Goal: Task Accomplishment & Management: Use online tool/utility

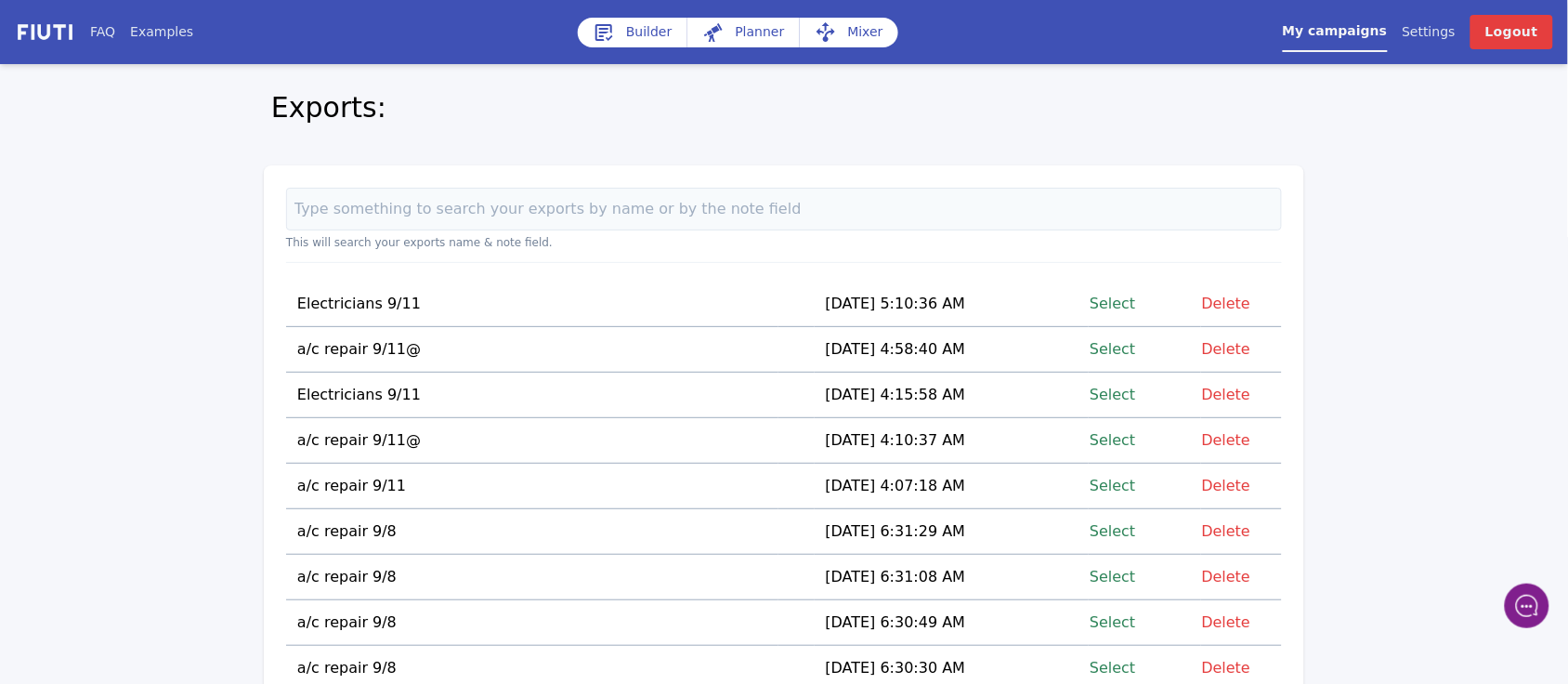
click at [1111, 344] on link "Select" at bounding box center [1113, 349] width 46 height 25
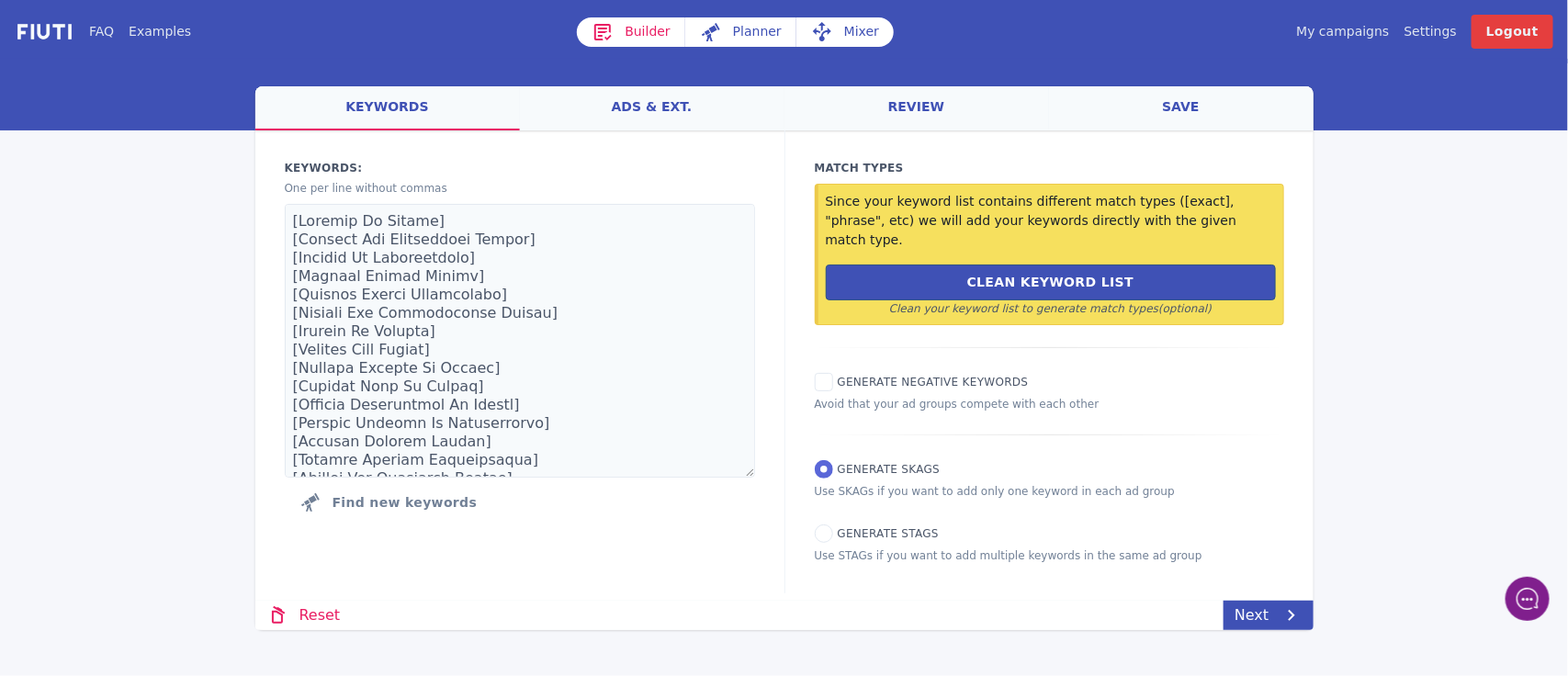
click at [845, 25] on link "Mixer" at bounding box center [844, 31] width 97 height 29
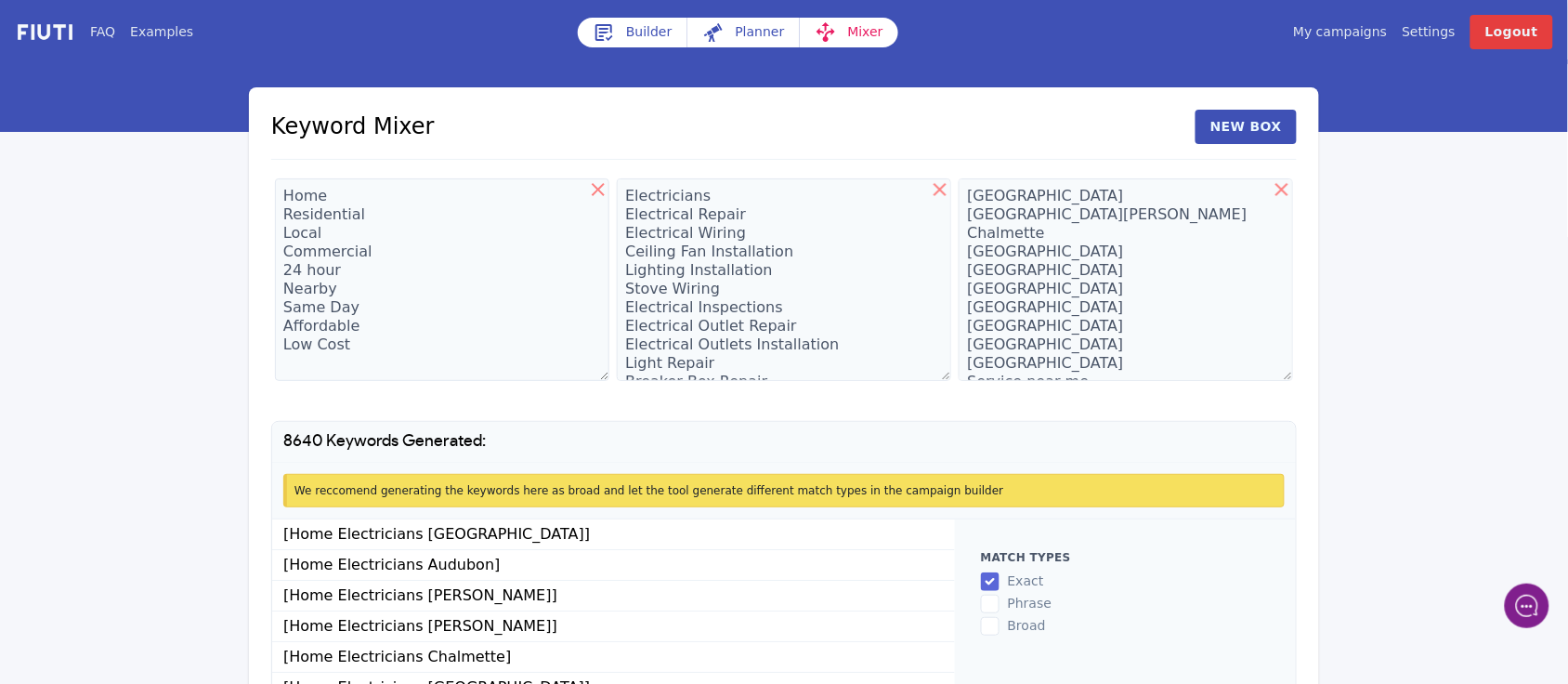
click at [938, 188] on icon at bounding box center [941, 189] width 13 height 13
type textarea "Electricians Electrical Repair Electrical Wiring Ceiling Fan Installation Light…"
type textarea "[GEOGRAPHIC_DATA] [GEOGRAPHIC_DATA][PERSON_NAME] Chalmette [GEOGRAPHIC_DATA] [G…"
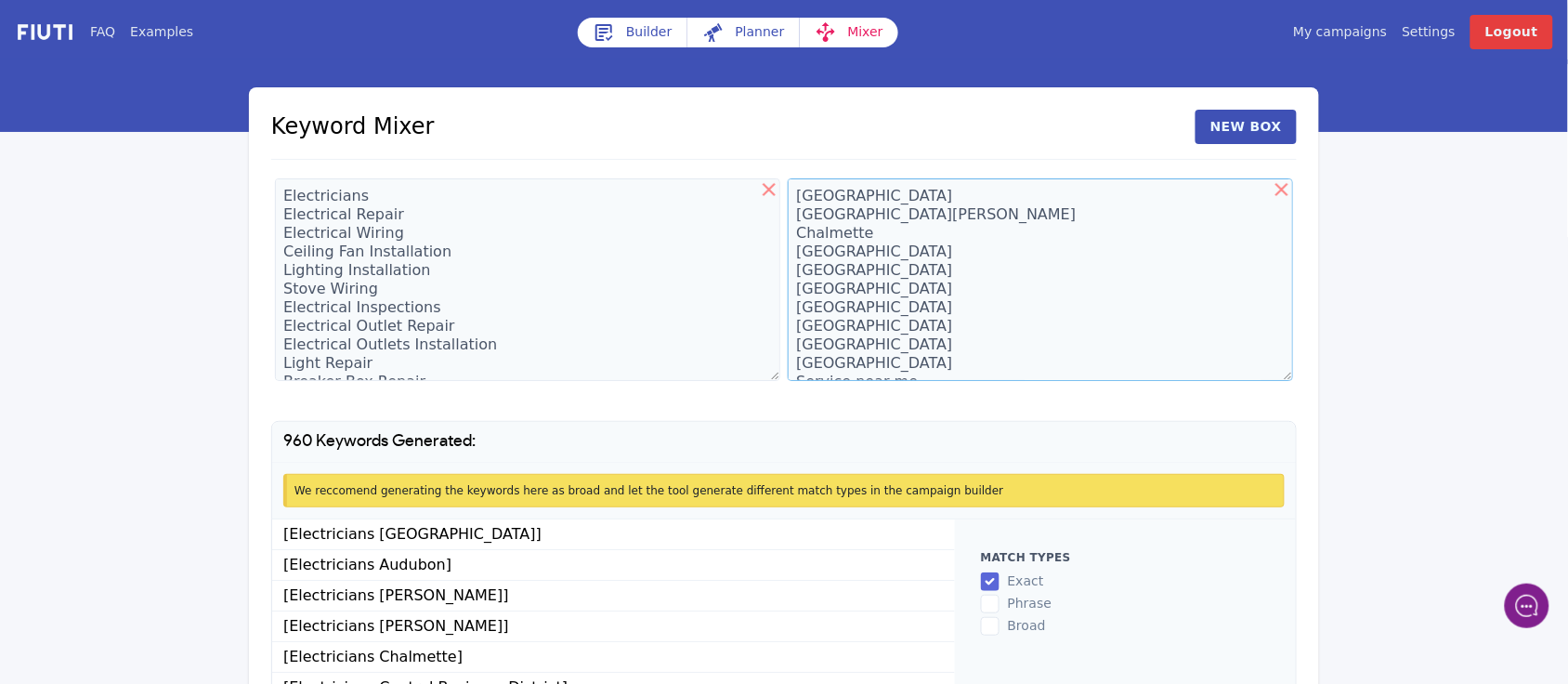
click at [832, 225] on textarea "[GEOGRAPHIC_DATA] [GEOGRAPHIC_DATA][PERSON_NAME] Chalmette [GEOGRAPHIC_DATA] [G…" at bounding box center [1040, 280] width 506 height 203
click at [1282, 187] on icon at bounding box center [1281, 189] width 22 height 22
type textarea "[GEOGRAPHIC_DATA] [GEOGRAPHIC_DATA][PERSON_NAME] Chalmette [GEOGRAPHIC_DATA] [G…"
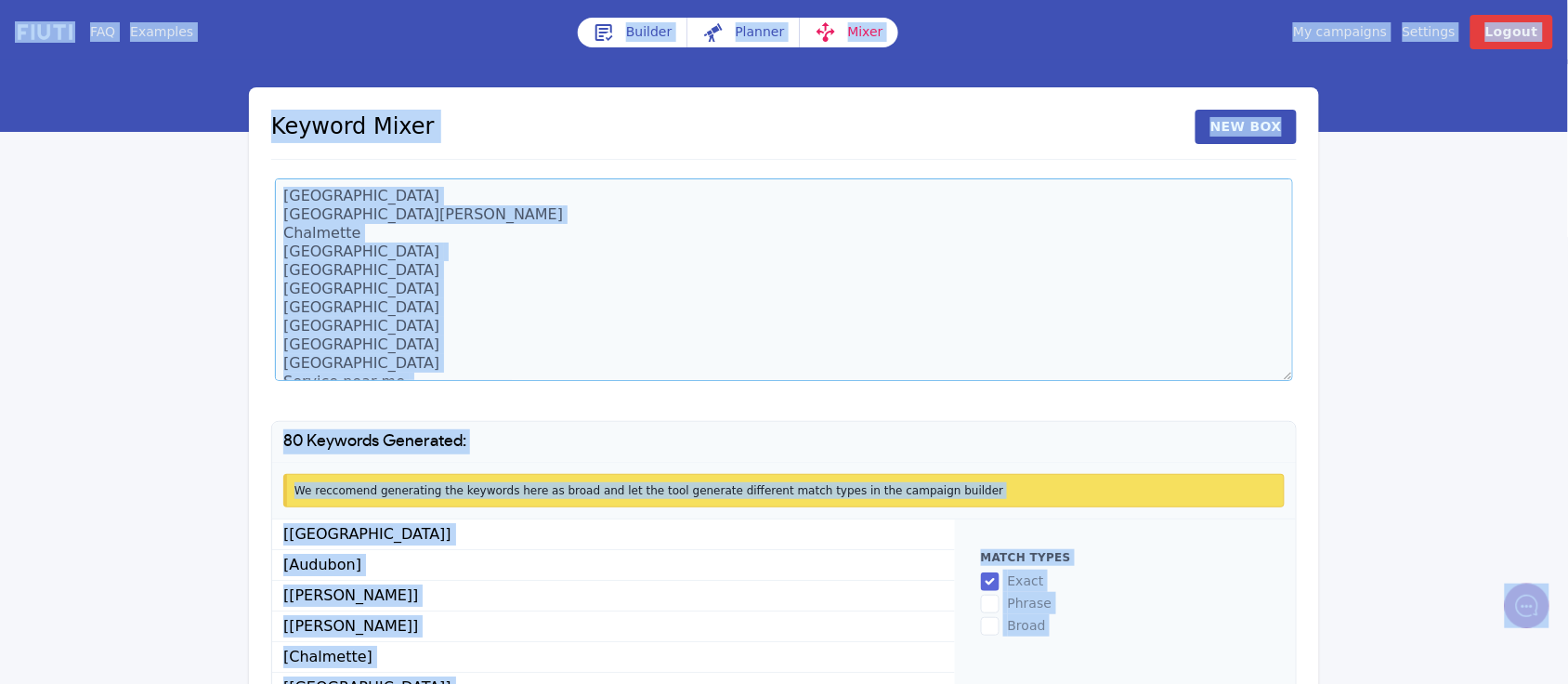
click at [419, 232] on textarea "[GEOGRAPHIC_DATA] [GEOGRAPHIC_DATA][PERSON_NAME] Chalmette [GEOGRAPHIC_DATA] [G…" at bounding box center [784, 280] width 1018 height 203
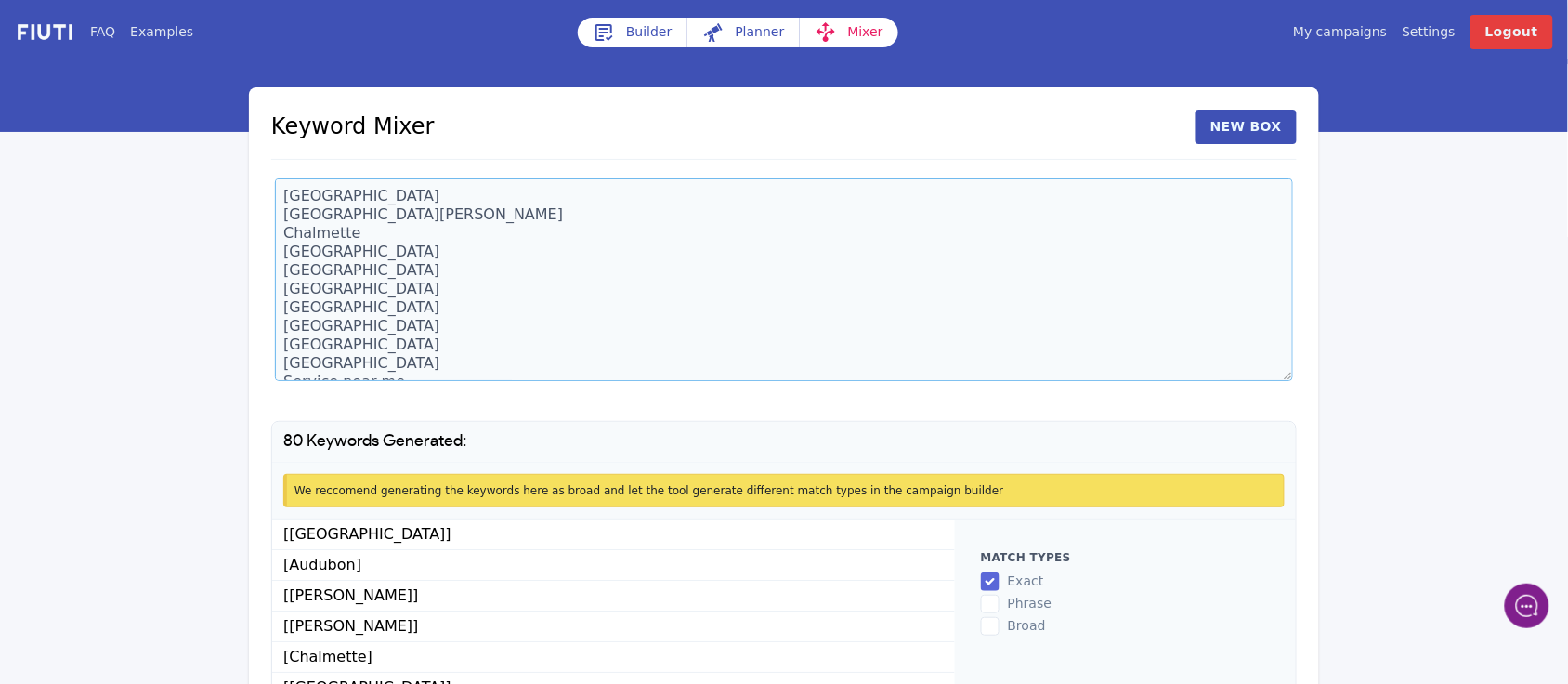
click at [419, 232] on textarea "[GEOGRAPHIC_DATA] [GEOGRAPHIC_DATA][PERSON_NAME] Chalmette [GEOGRAPHIC_DATA] [G…" at bounding box center [784, 280] width 1018 height 203
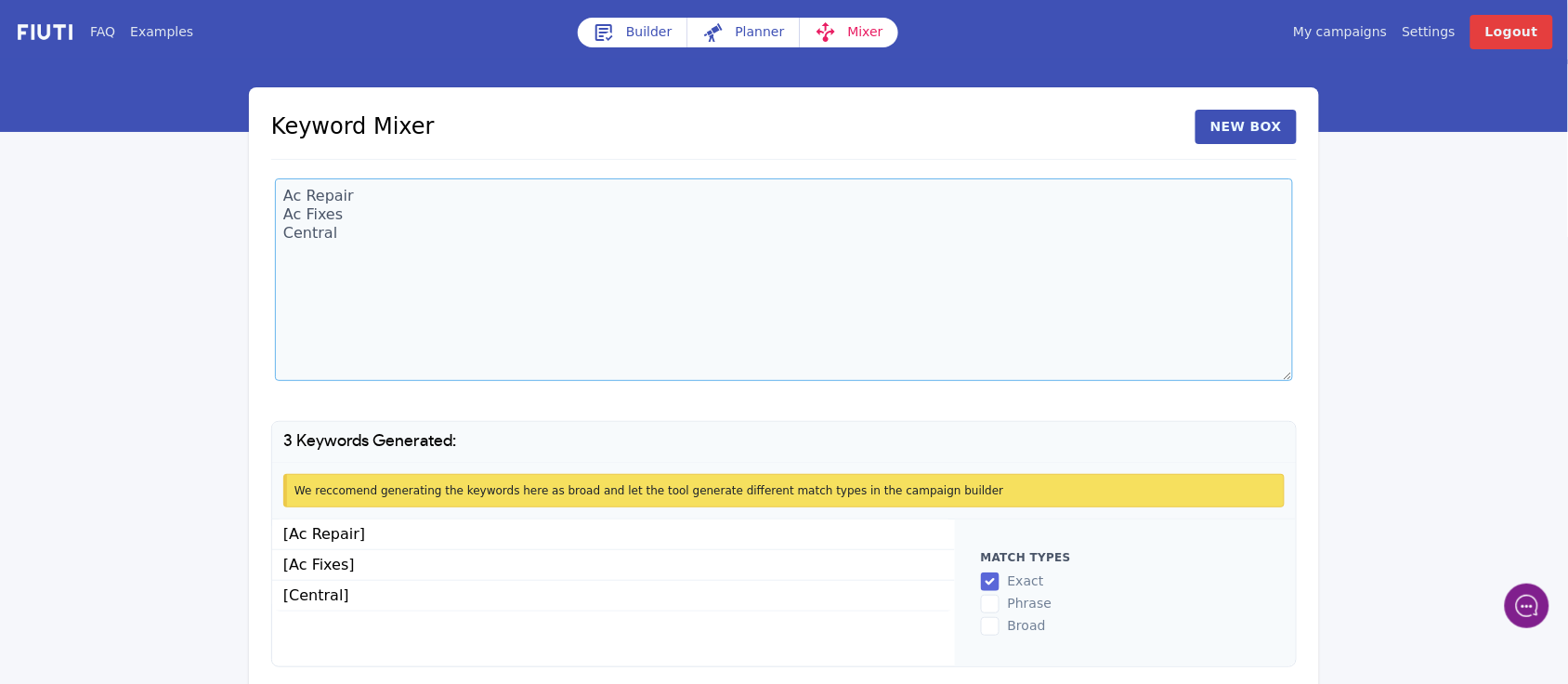
drag, startPoint x: 378, startPoint y: 355, endPoint x: 360, endPoint y: 252, distance: 104.6
click at [360, 252] on textarea "Ac Repair Ac Fixes Central" at bounding box center [784, 280] width 1018 height 203
click at [362, 235] on textarea "Ac Repair Ac Fixes Central" at bounding box center [784, 280] width 1018 height 203
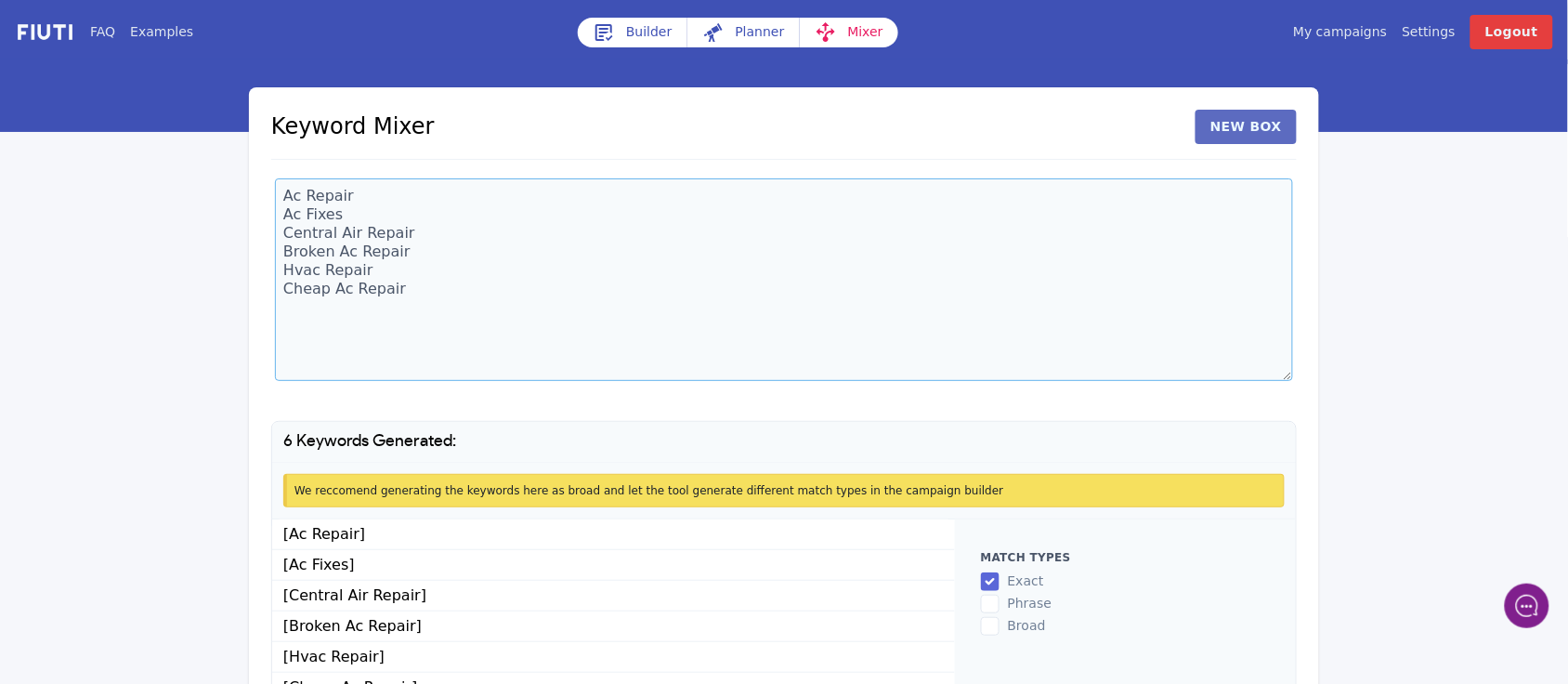
type textarea "Ac Repair Ac Fixes Central Air Repair Broken Ac Repair Hvac Repair Cheap Ac Rep…"
click at [1231, 138] on button "New Box" at bounding box center [1247, 127] width 101 height 34
click at [837, 203] on textarea at bounding box center [1040, 280] width 506 height 203
type textarea "Repair"
drag, startPoint x: 409, startPoint y: 289, endPoint x: 270, endPoint y: 187, distance: 172.4
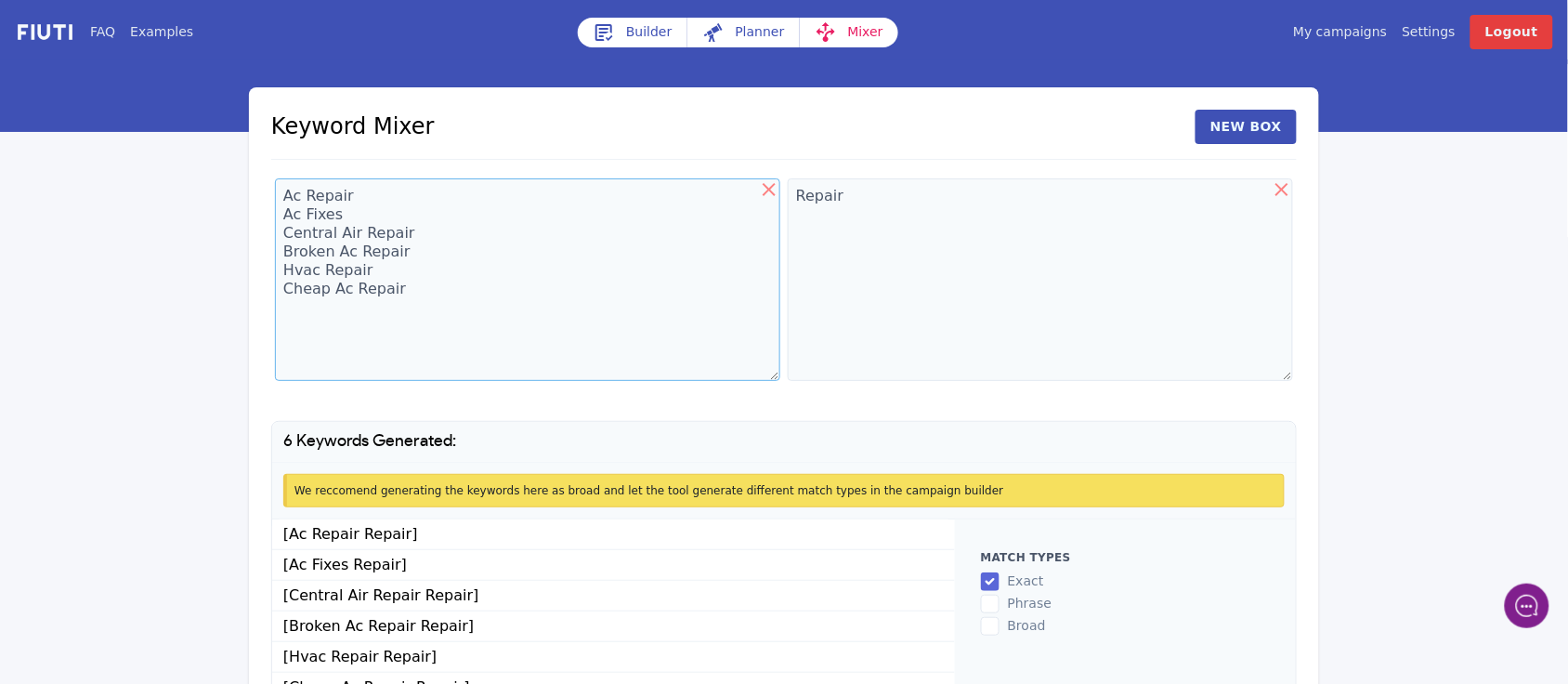
click at [270, 187] on div "Keyword Mixer New Box Ac Repair Ac Fixes Central Air Repair Broken Ac Repair Hv…" at bounding box center [783, 407] width 1070 height 640
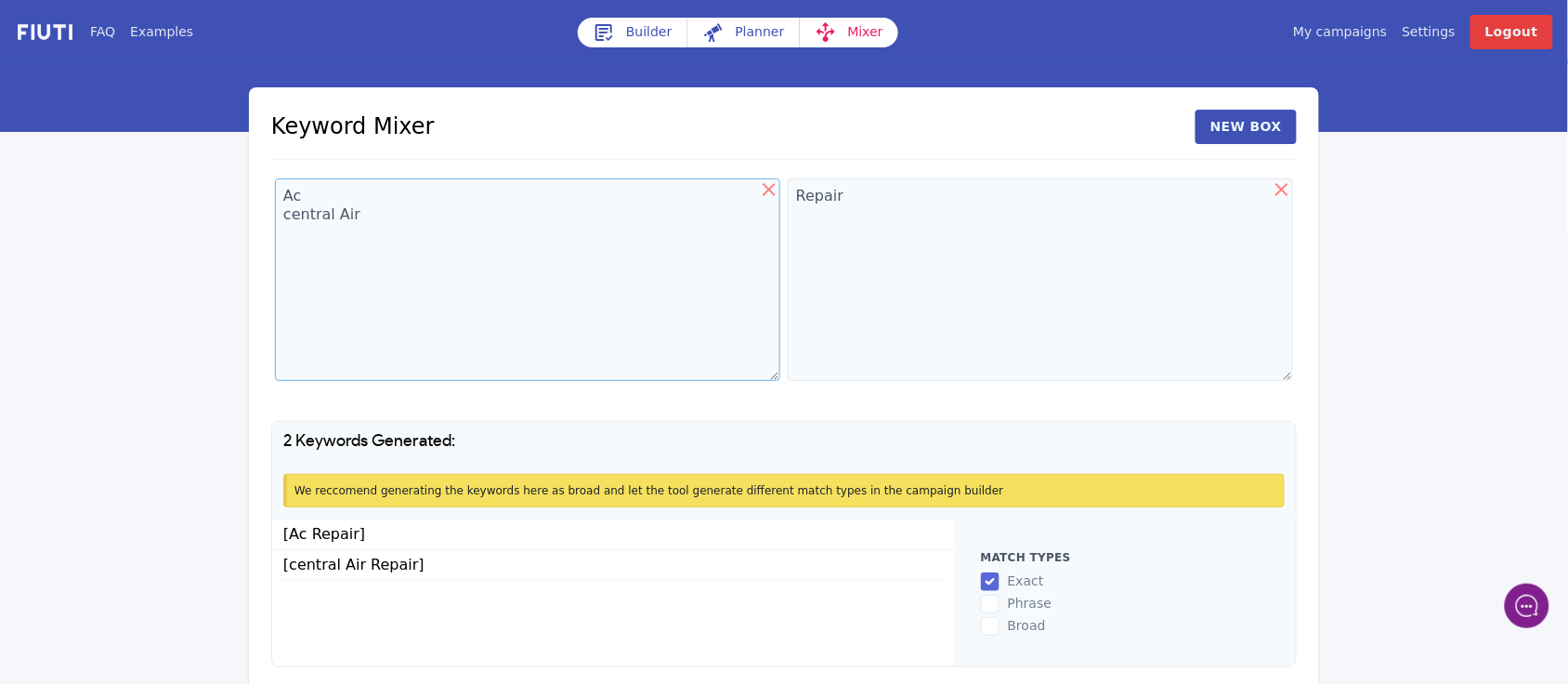
type textarea "Ac central Air"
click at [792, 200] on textarea "Repair" at bounding box center [1040, 280] width 506 height 203
type textarea "Ac Repair"
drag, startPoint x: 358, startPoint y: 214, endPoint x: 283, endPoint y: -162, distance: 383.4
click at [283, 0] on html "FAQ Examples Builder Planner Mixer My campaigns Price Settings Login Logout Key…" at bounding box center [784, 376] width 1568 height 753
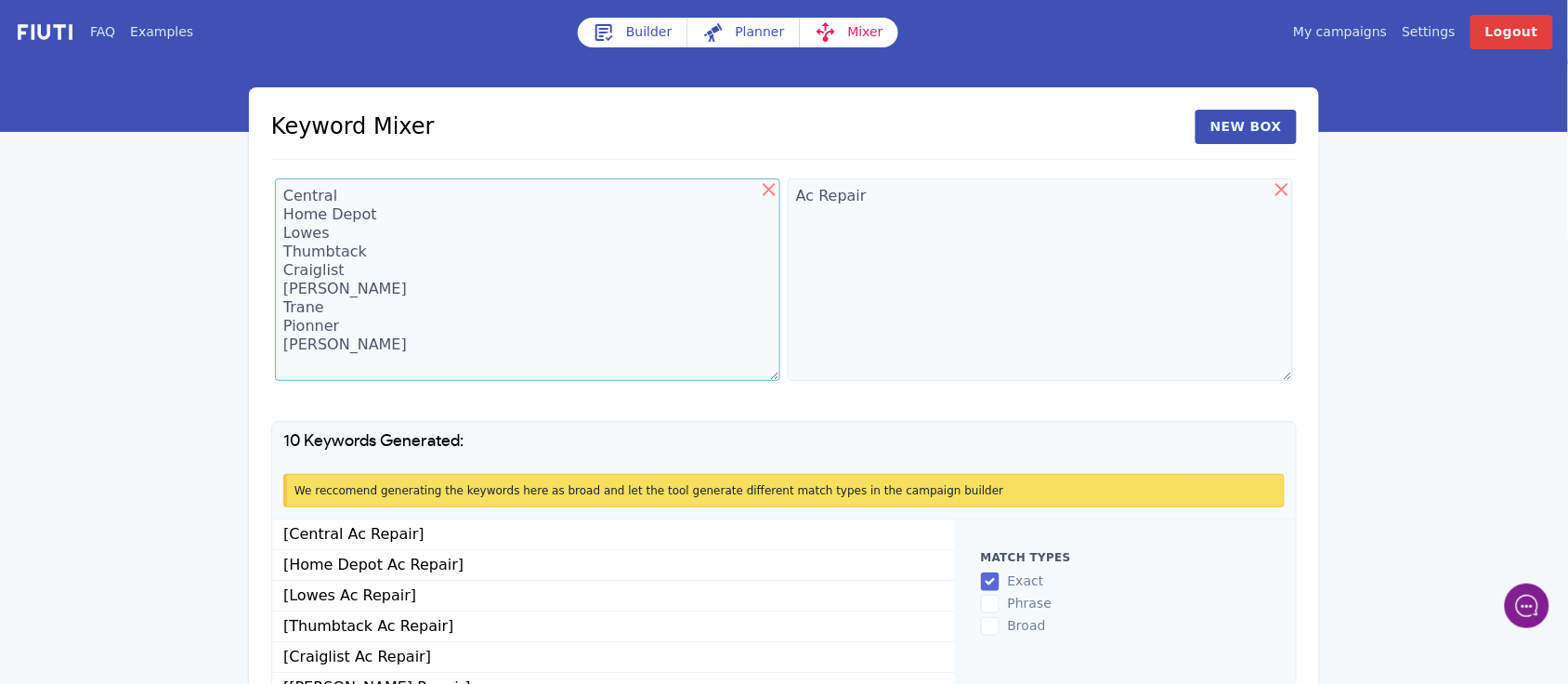
scroll to position [11, 0]
click at [336, 365] on textarea "Central Home Depot Lowes Thumbtack Craiglist [PERSON_NAME] Trane Pionner [PERSO…" at bounding box center [528, 280] width 506 height 203
drag, startPoint x: 393, startPoint y: 341, endPoint x: 279, endPoint y: 182, distance: 195.6
click at [279, 182] on textarea "Central Home Depot Lowes Thumbtack Craiglist [PERSON_NAME] Trane Pionner [PERSO…" at bounding box center [528, 280] width 506 height 203
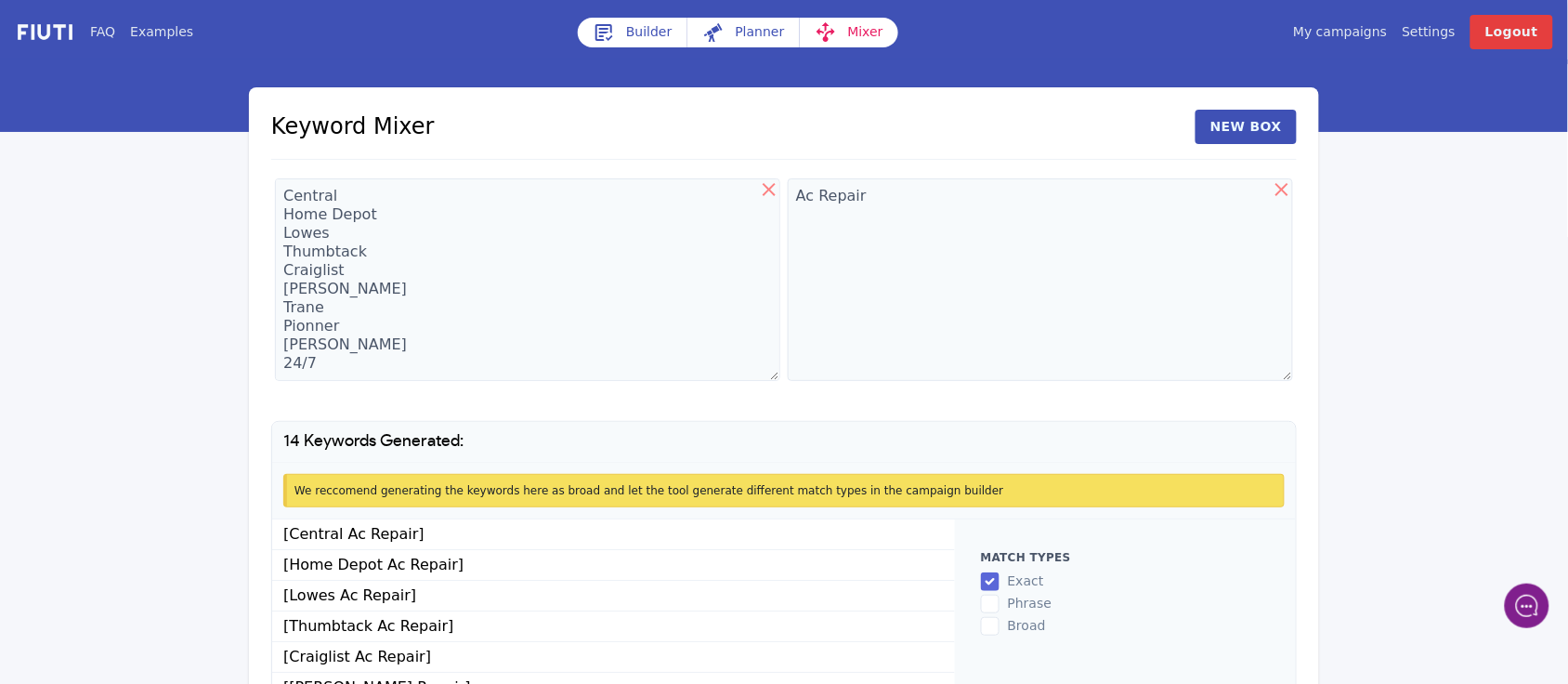
click at [769, 188] on icon at bounding box center [770, 189] width 13 height 13
type textarea "Ac Repair"
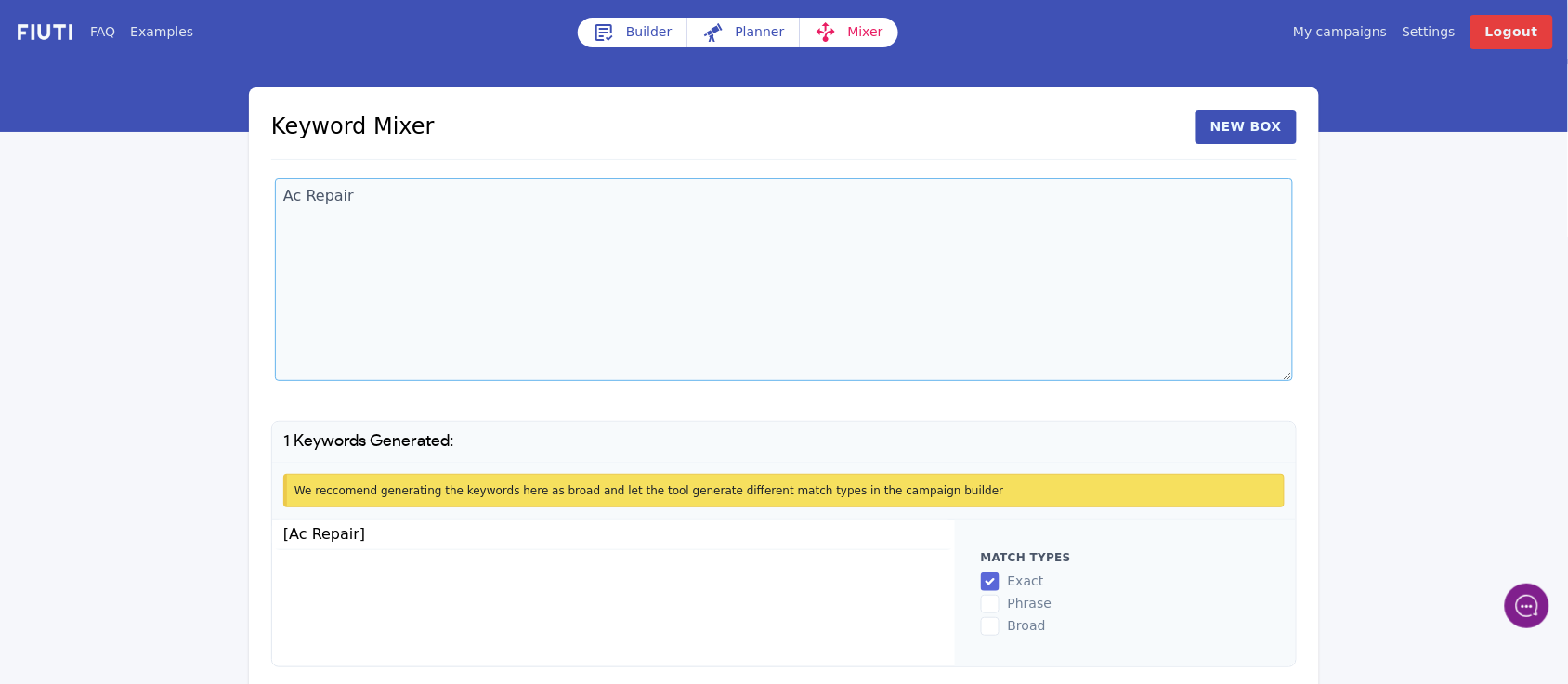
drag, startPoint x: 378, startPoint y: 193, endPoint x: 280, endPoint y: 201, distance: 98.3
click at [280, 201] on textarea "Ac Repair" at bounding box center [784, 280] width 1018 height 203
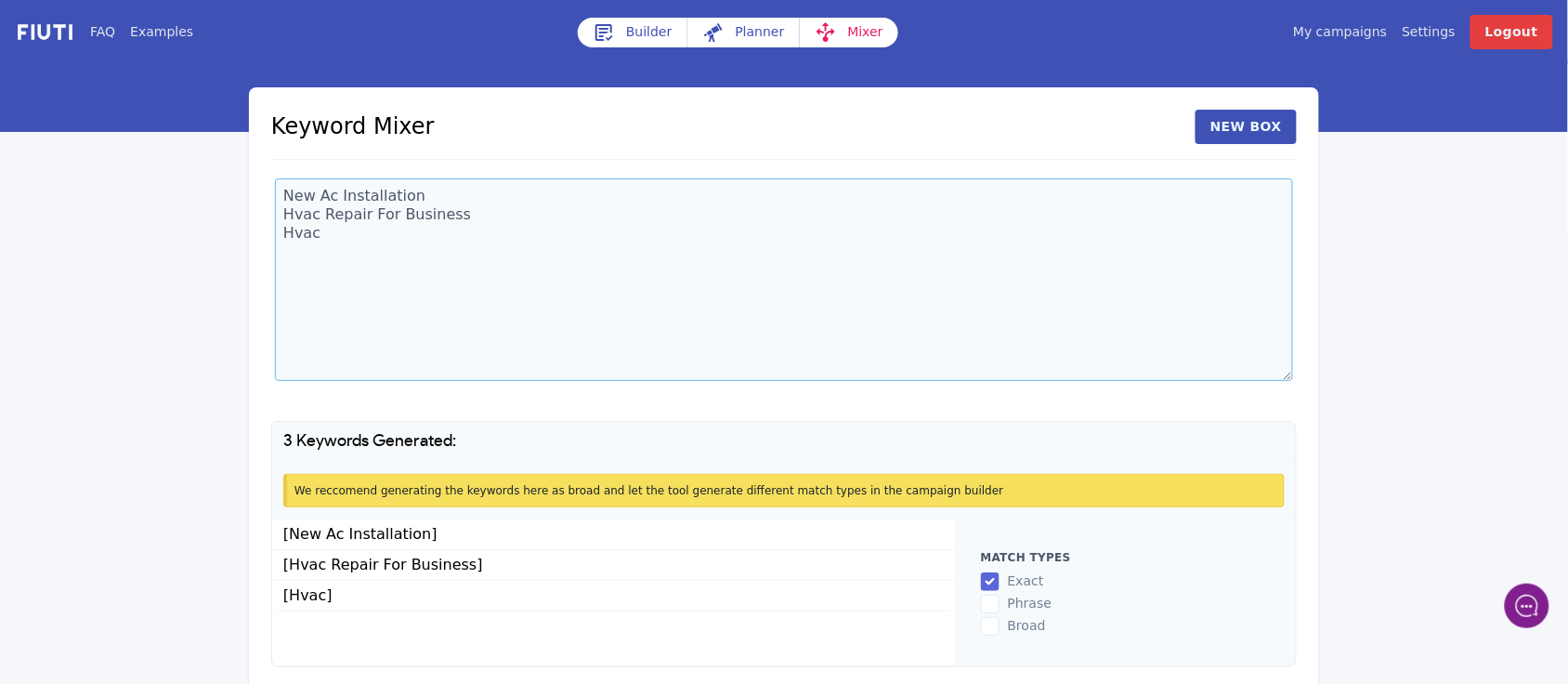
drag, startPoint x: 318, startPoint y: 218, endPoint x: 274, endPoint y: 224, distance: 44.4
click at [274, 224] on div "New Ac Installation Hvac Repair For Business Hvac" at bounding box center [784, 283] width 1026 height 216
drag, startPoint x: 321, startPoint y: 243, endPoint x: 288, endPoint y: 239, distance: 33.2
click at [288, 239] on textarea "New Ac Installation Ac Repair For Business Hvac" at bounding box center [784, 280] width 1018 height 203
click at [472, 223] on textarea "New Ac Installation Ac Repair For Business Ac Repair For Offices" at bounding box center [784, 280] width 1018 height 203
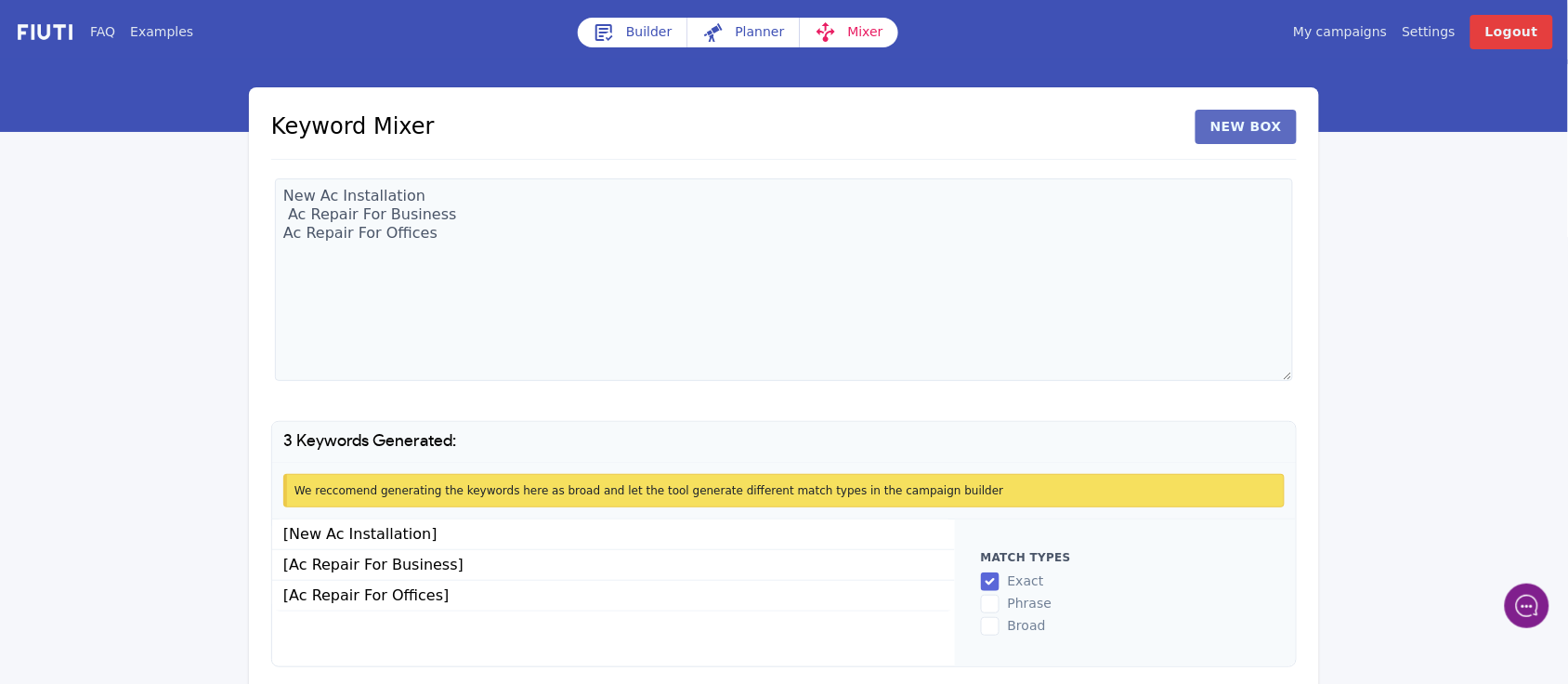
click at [1236, 127] on button "New Box" at bounding box center [1247, 127] width 101 height 34
drag, startPoint x: 413, startPoint y: 231, endPoint x: 277, endPoint y: 190, distance: 142.0
click at [277, 190] on textarea "New Ac Installation Ac Repair For Business Ac Repair For Offices" at bounding box center [528, 280] width 506 height 203
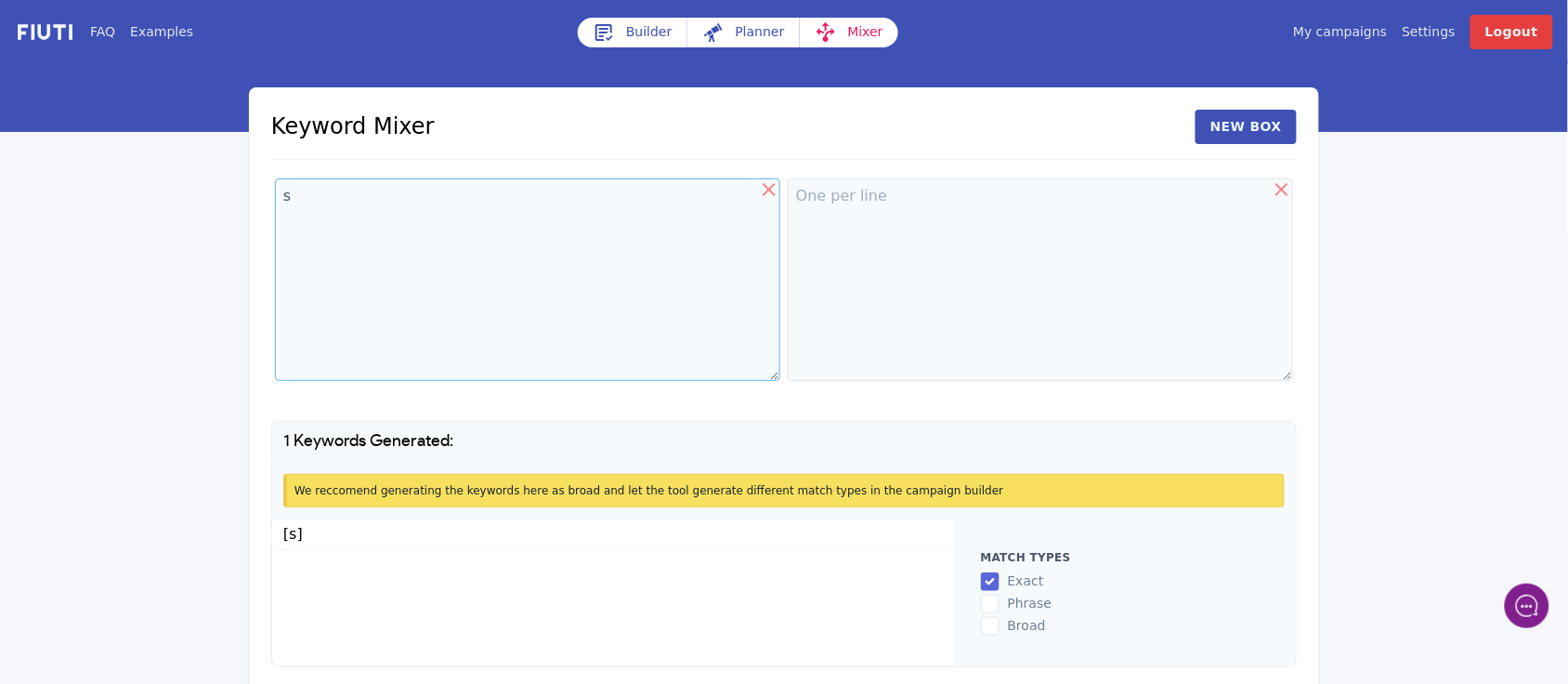
paste textarea "[GEOGRAPHIC_DATA] [GEOGRAPHIC_DATA][PERSON_NAME] Chalmette [GEOGRAPHIC_DATA] [G…"
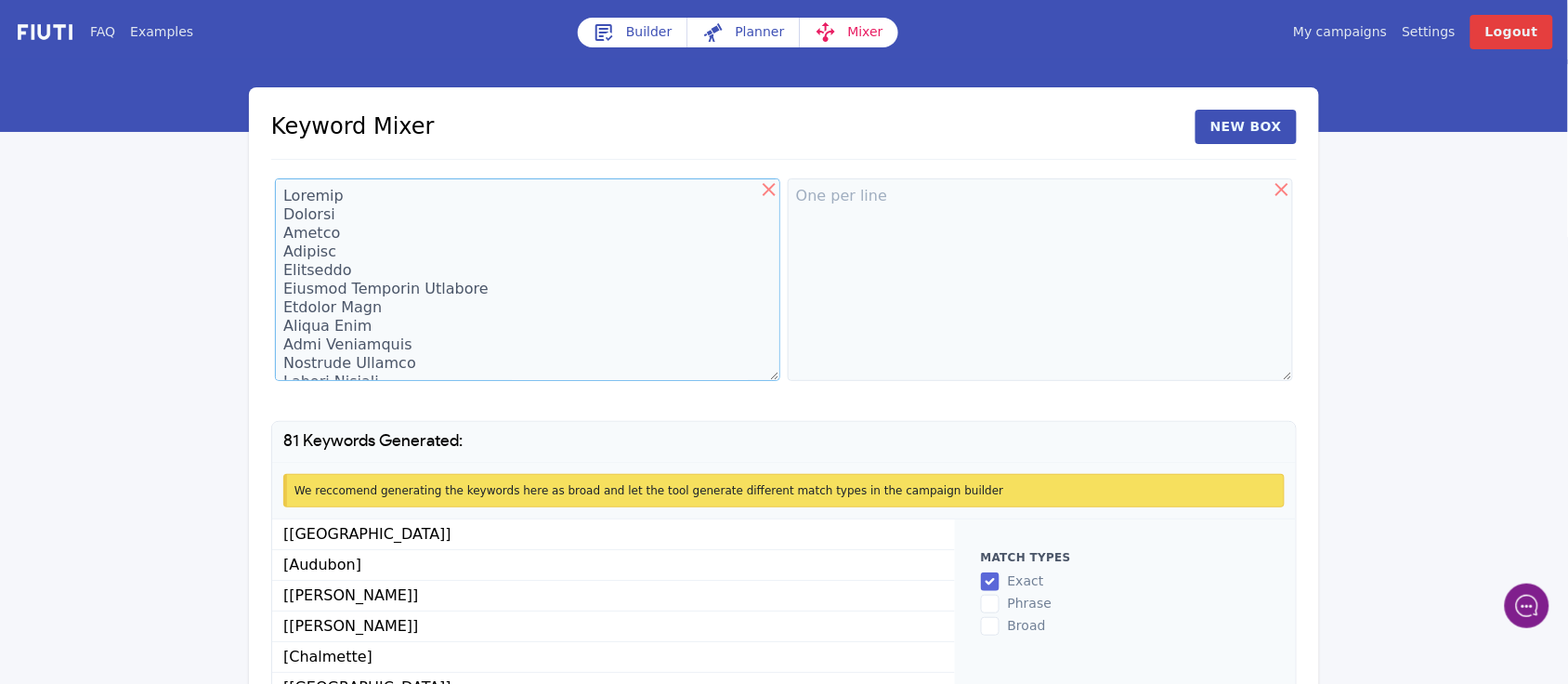
scroll to position [18528, 0]
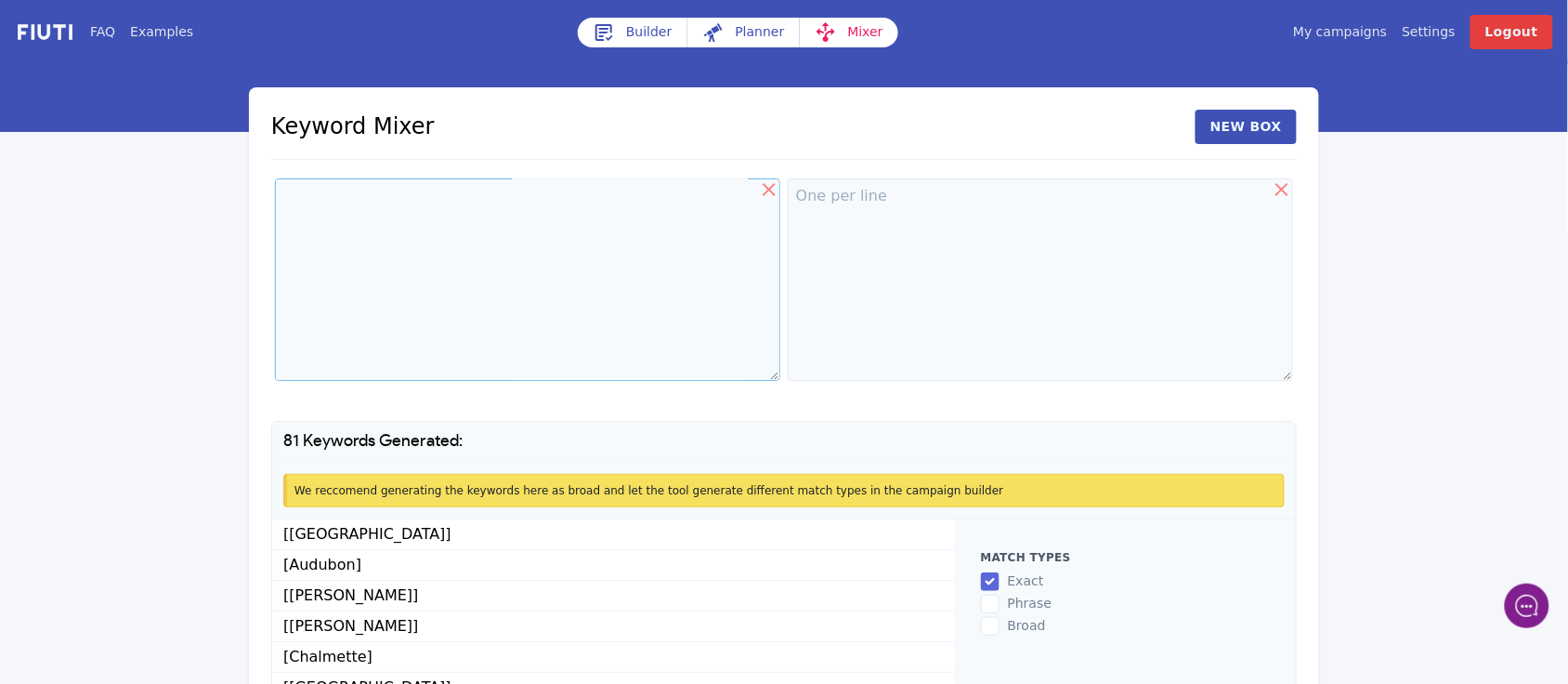
type textarea "[GEOGRAPHIC_DATA] [GEOGRAPHIC_DATA][PERSON_NAME] Chalmette [GEOGRAPHIC_DATA] [G…"
click at [837, 207] on textarea at bounding box center [1040, 280] width 506 height 203
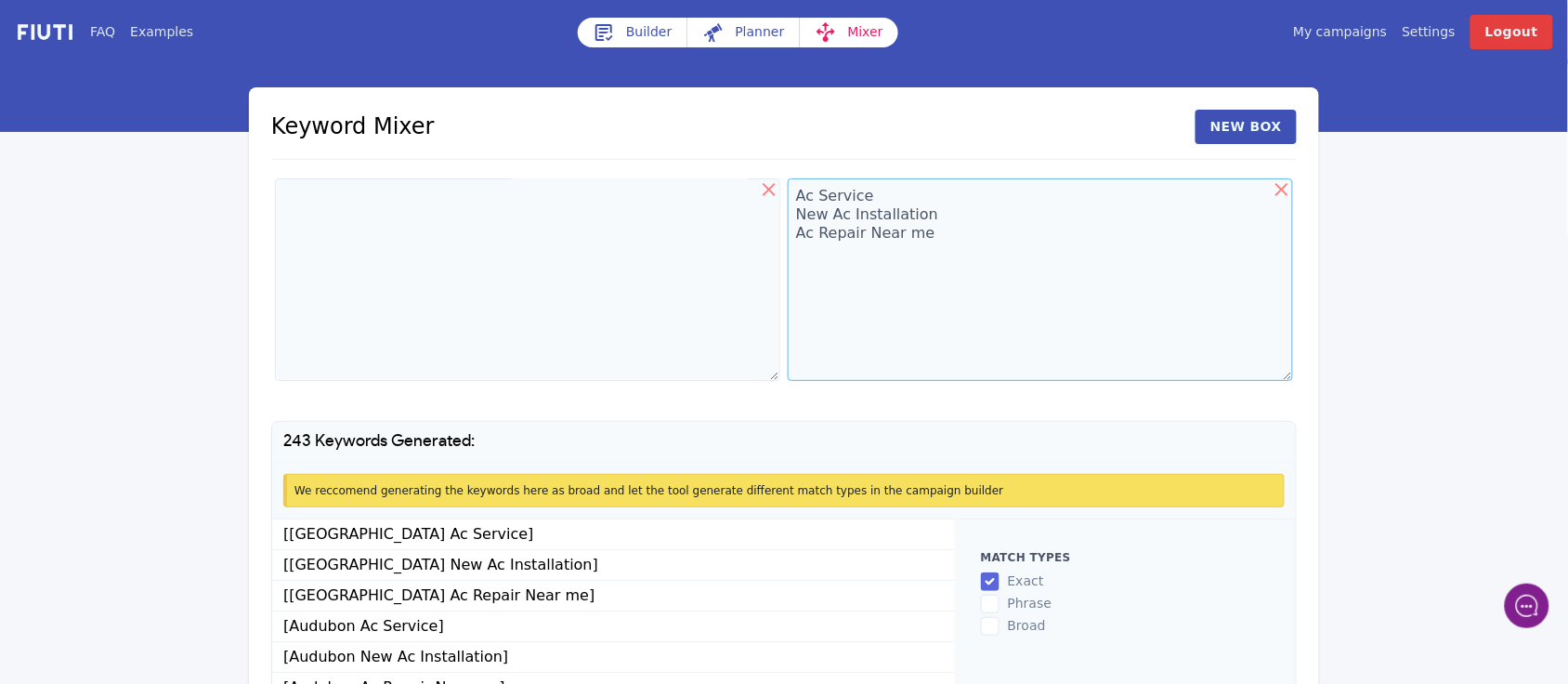
click at [938, 232] on textarea "Ac Service New Ac Installation Ac Repair Near me" at bounding box center [1040, 280] width 506 height 203
click at [1011, 249] on textarea "Ac Service New Ac Installation Ac Repair Near me Ductless Mini Split Installati…" at bounding box center [1040, 280] width 506 height 203
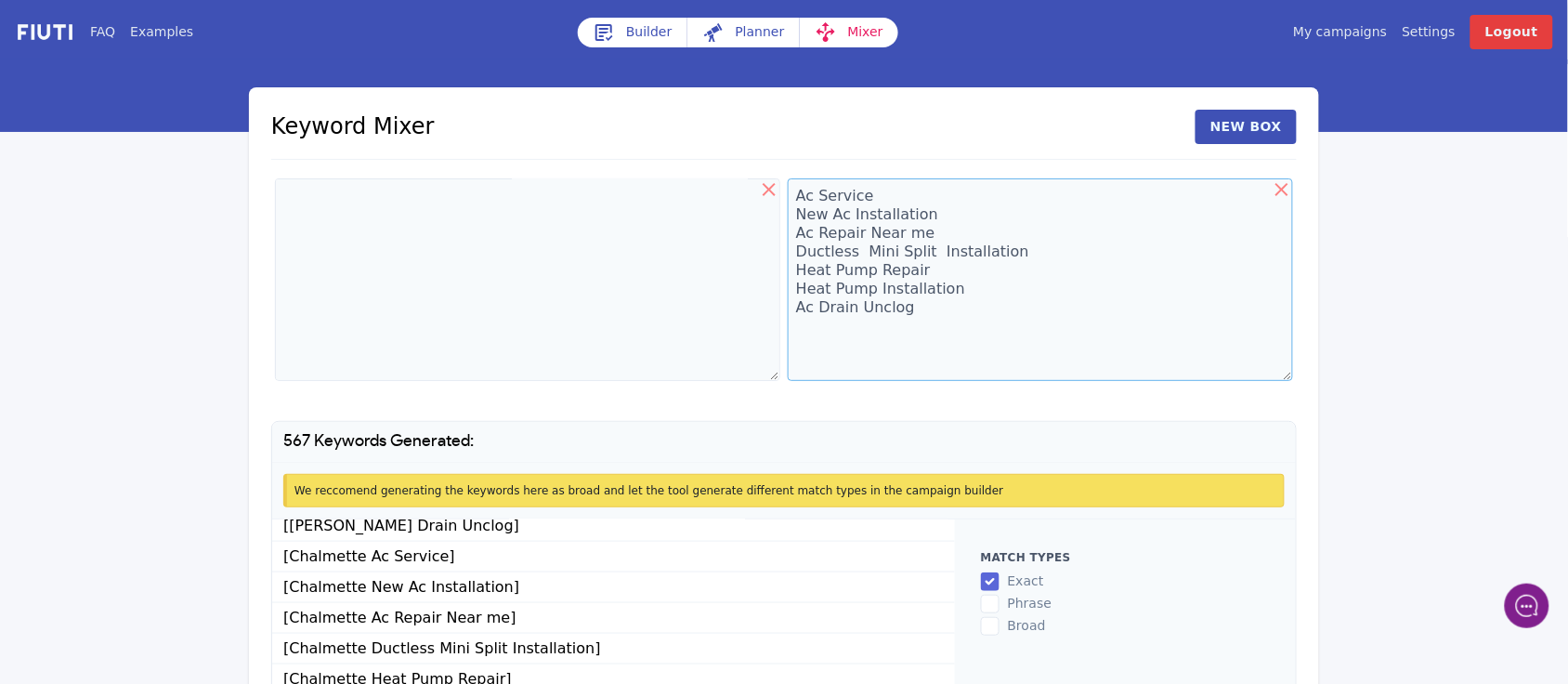
scroll to position [0, 0]
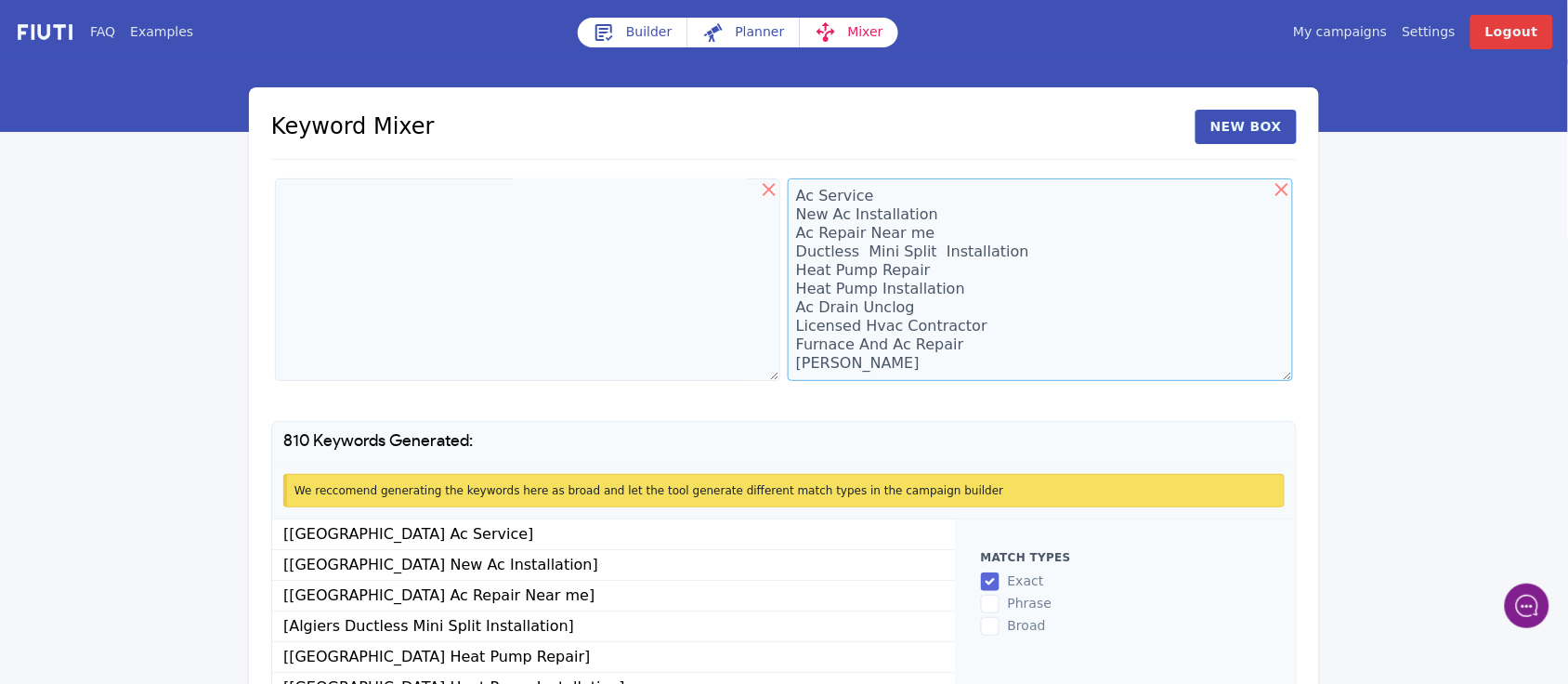
type textarea "Ac Service New Ac Installation Ac Repair Near me Ductless Mini Split Installati…"
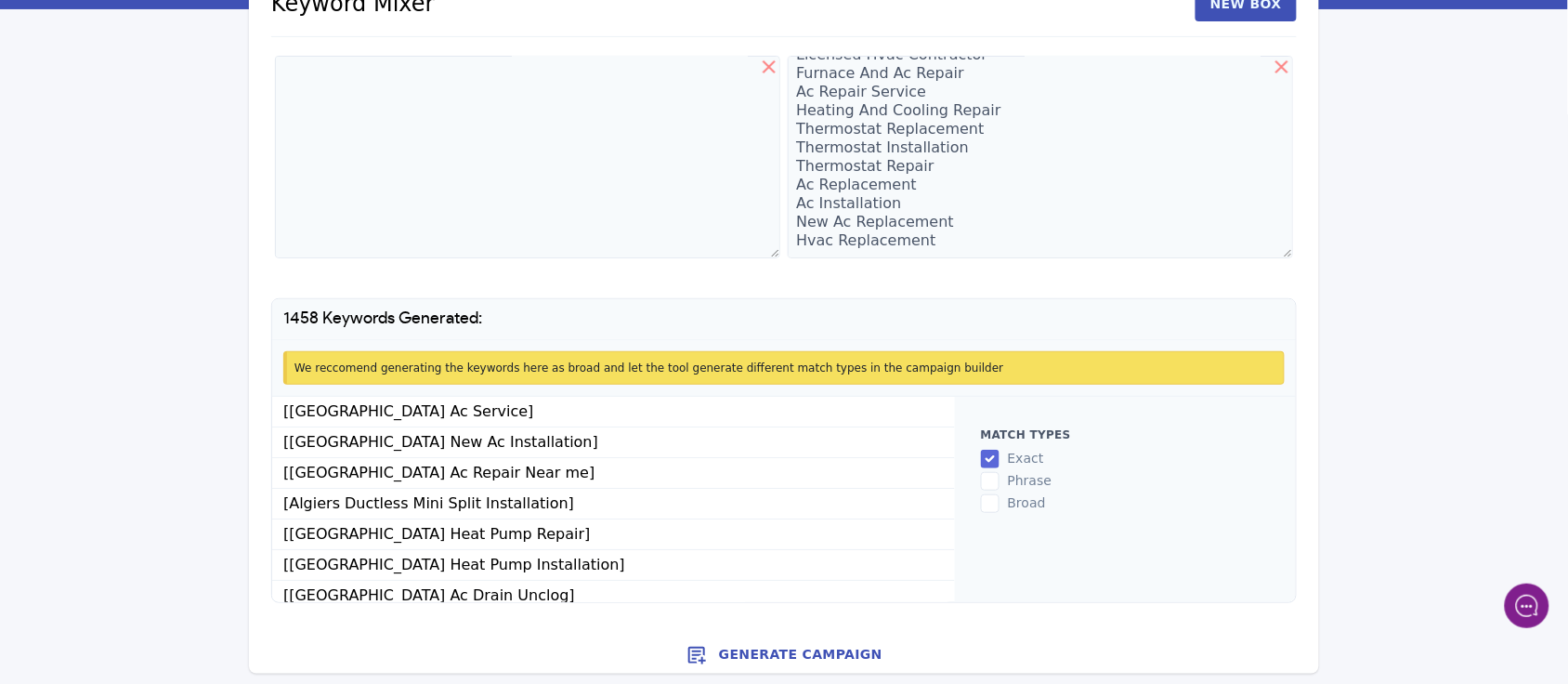
scroll to position [126, 0]
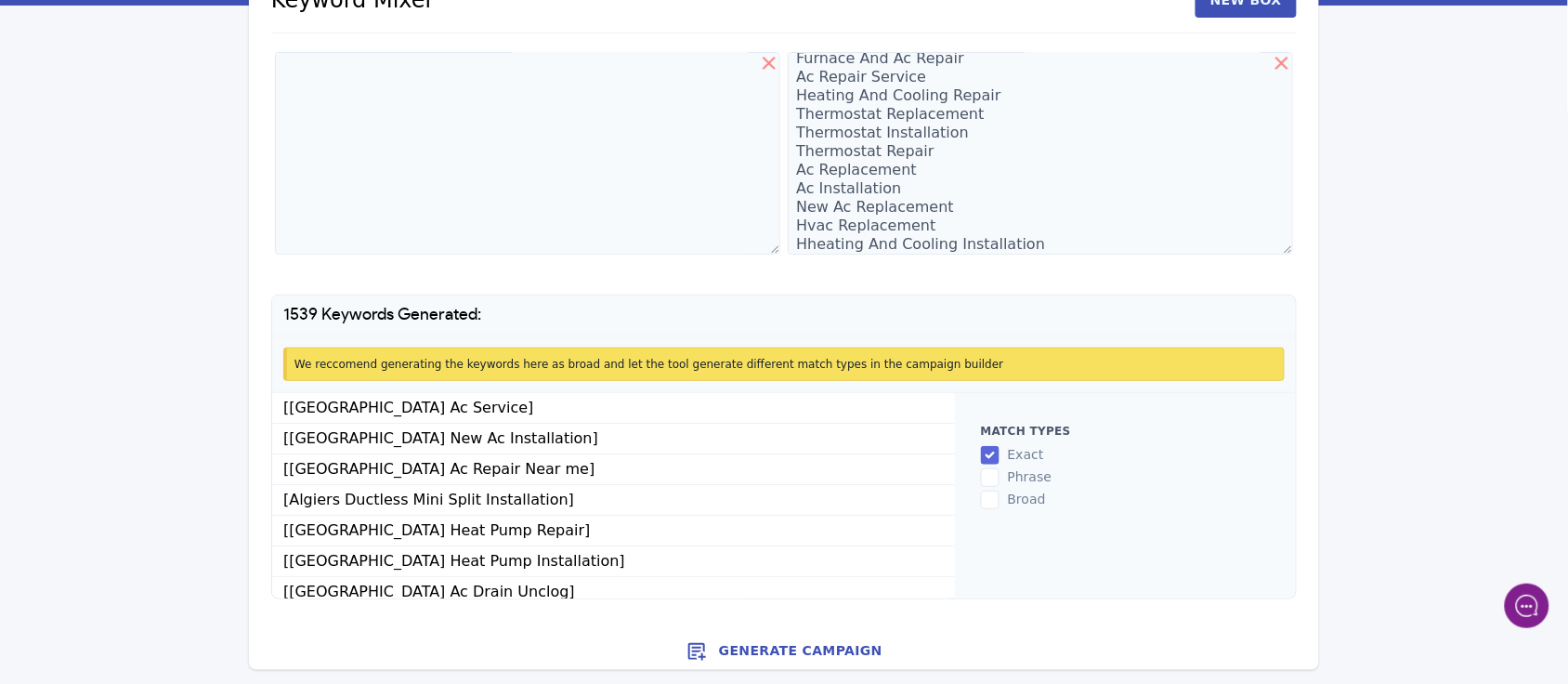
type textarea "Ac Service New Ac Installation Ac Repair Near me Ductless Mini Split Installati…"
click at [778, 649] on button "Generate Campaign" at bounding box center [783, 651] width 1070 height 37
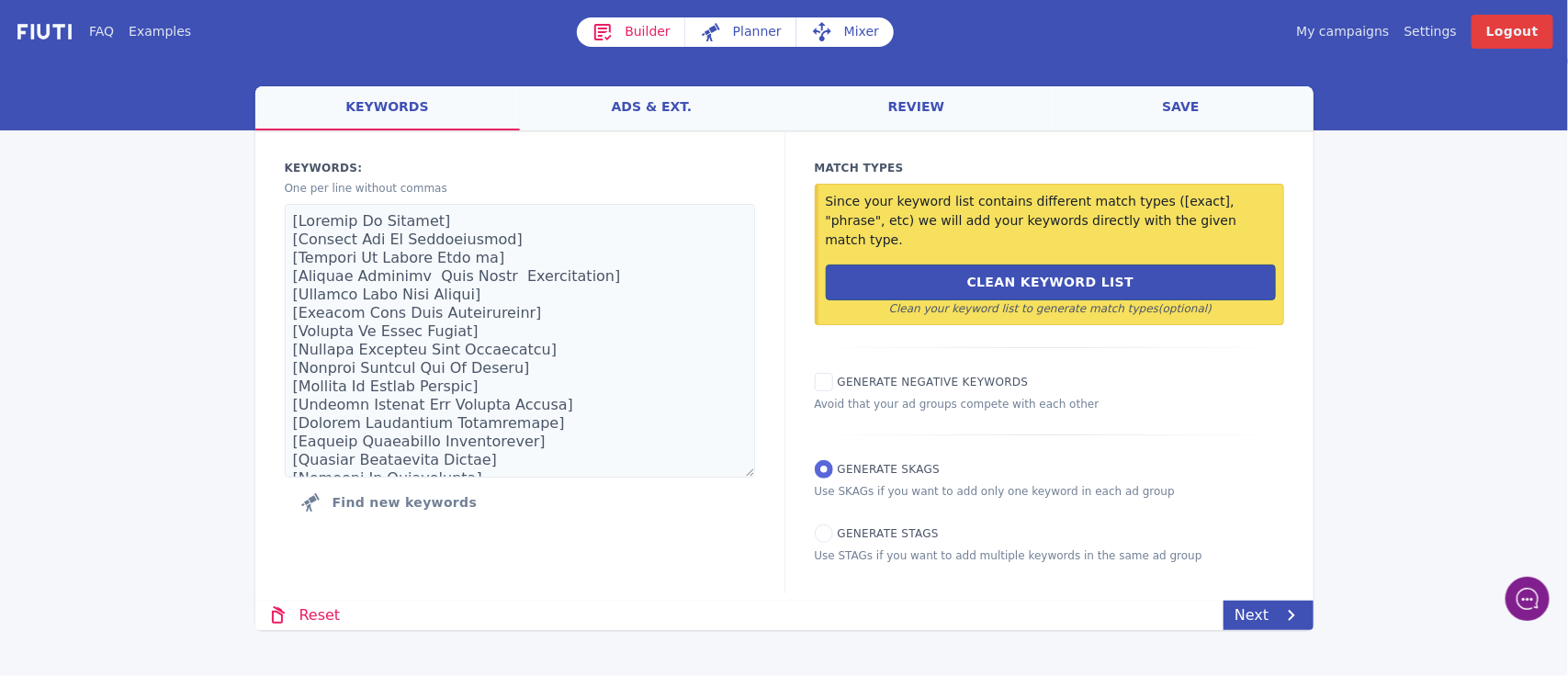
click at [1191, 102] on link "save" at bounding box center [1181, 108] width 265 height 44
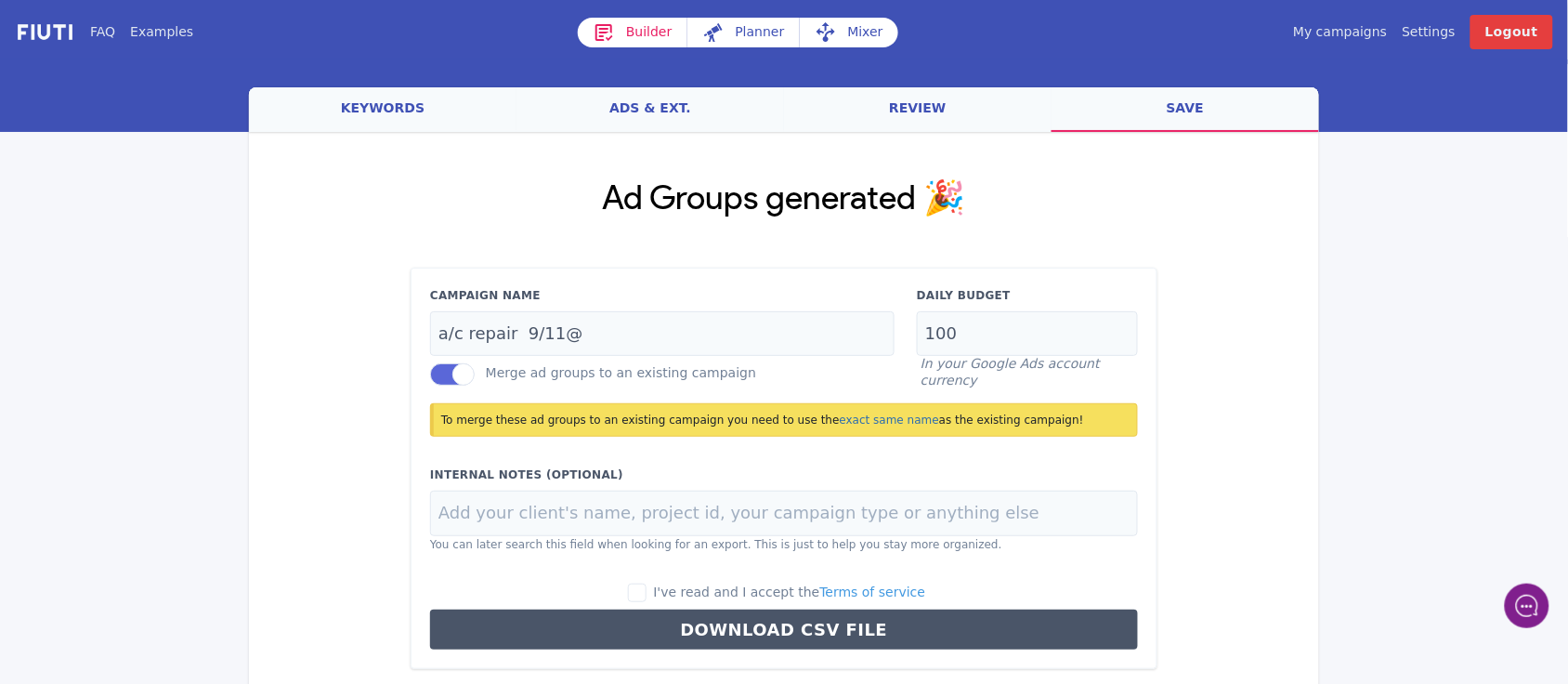
click at [669, 586] on label "I've read and I accept the Terms of service" at bounding box center [777, 592] width 298 height 20
click at [646, 586] on input "I've read and I accept the Terms of service" at bounding box center [637, 592] width 18 height 18
checkbox input "true"
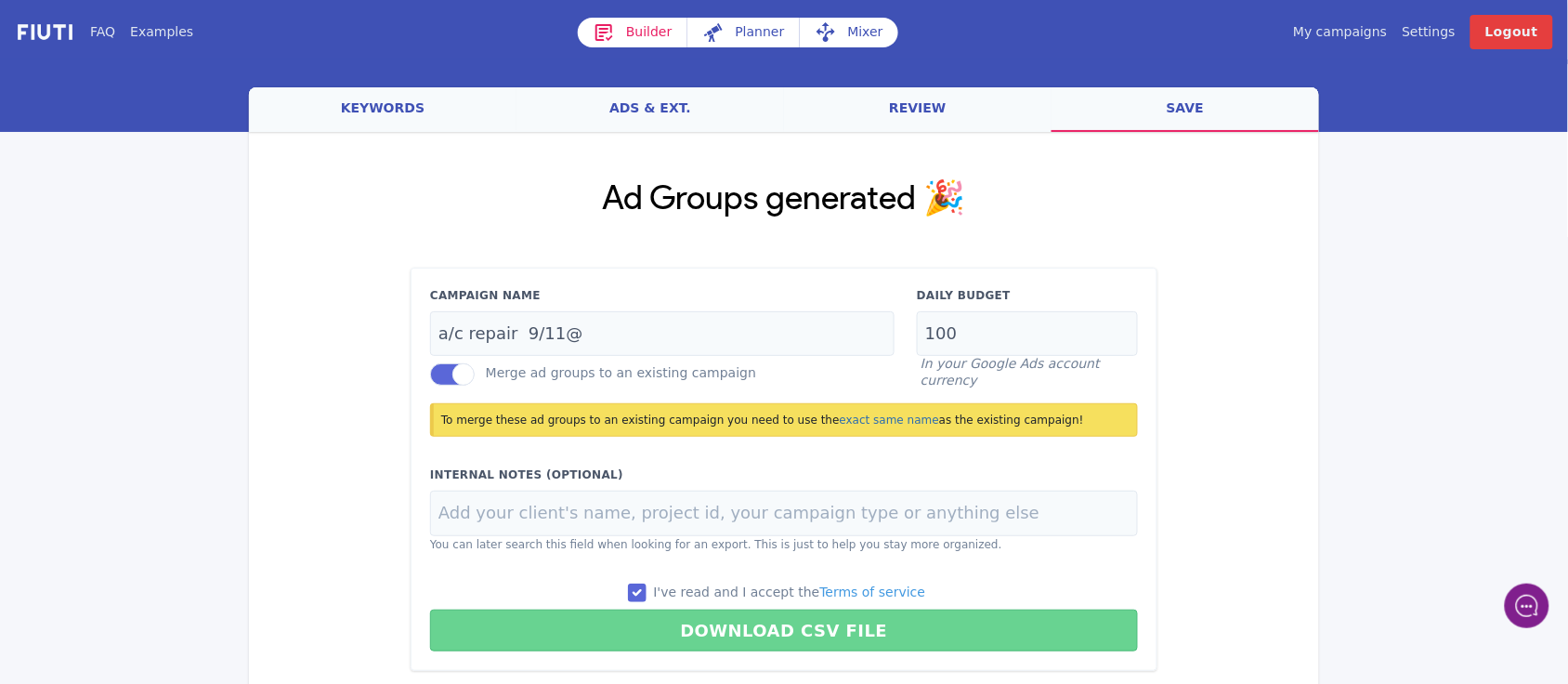
click at [775, 628] on button "Download CSV File" at bounding box center [784, 630] width 708 height 42
